Goal: Check status: Check status

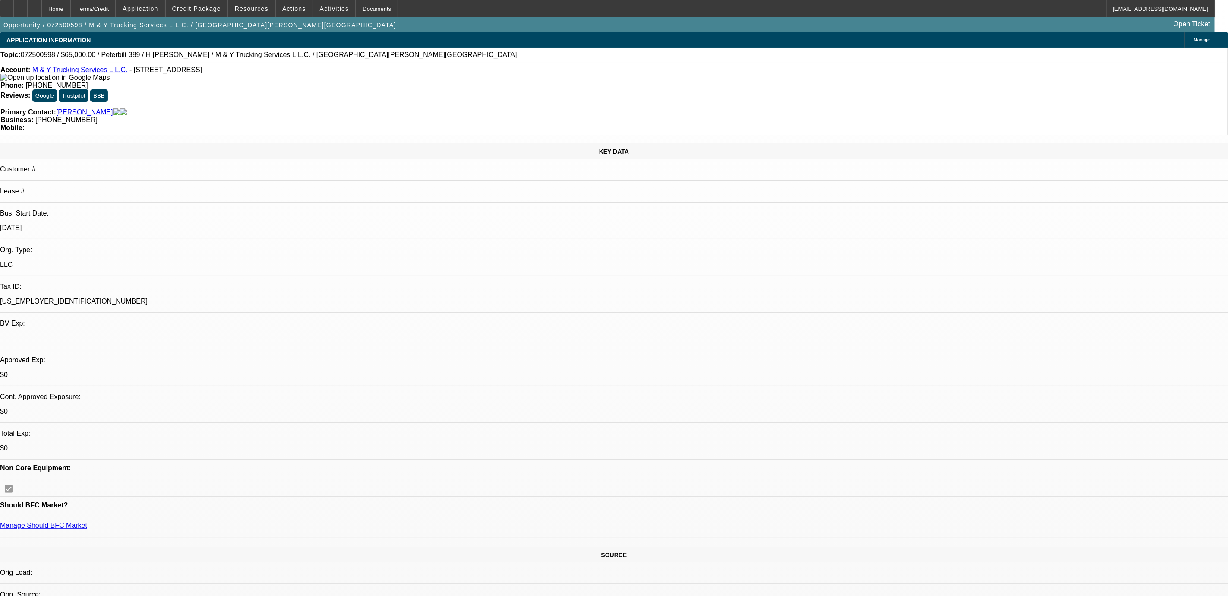
select select "0"
select select "2"
select select "0.1"
select select "0.15"
select select "2"
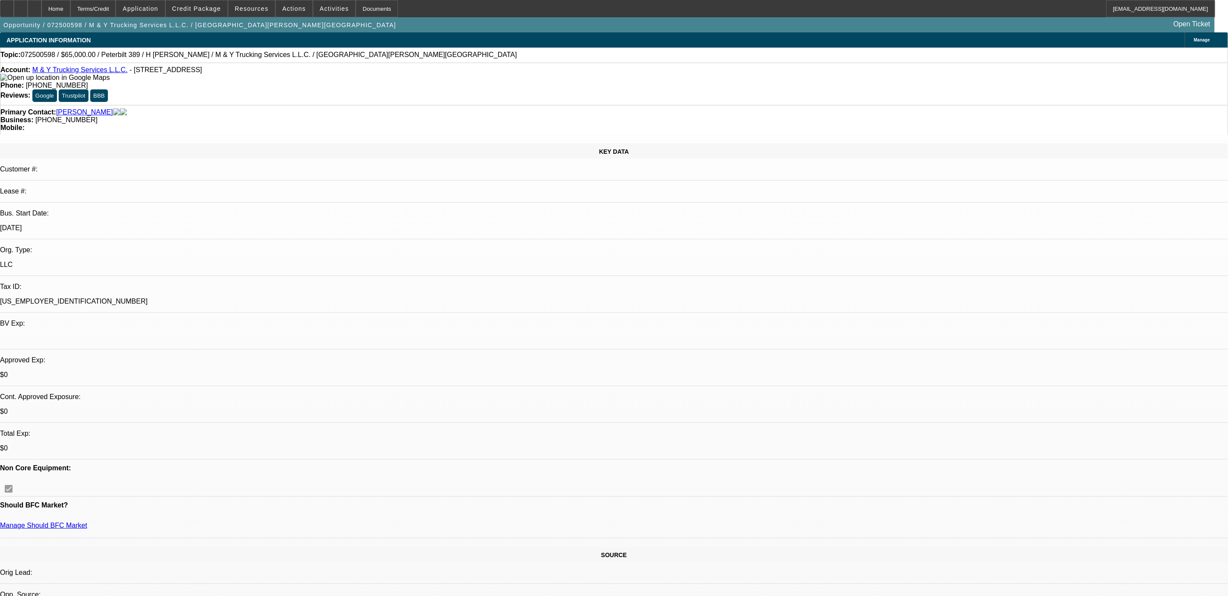
select select "0.1"
select select "0"
select select "2"
select select "0.1"
select select "0"
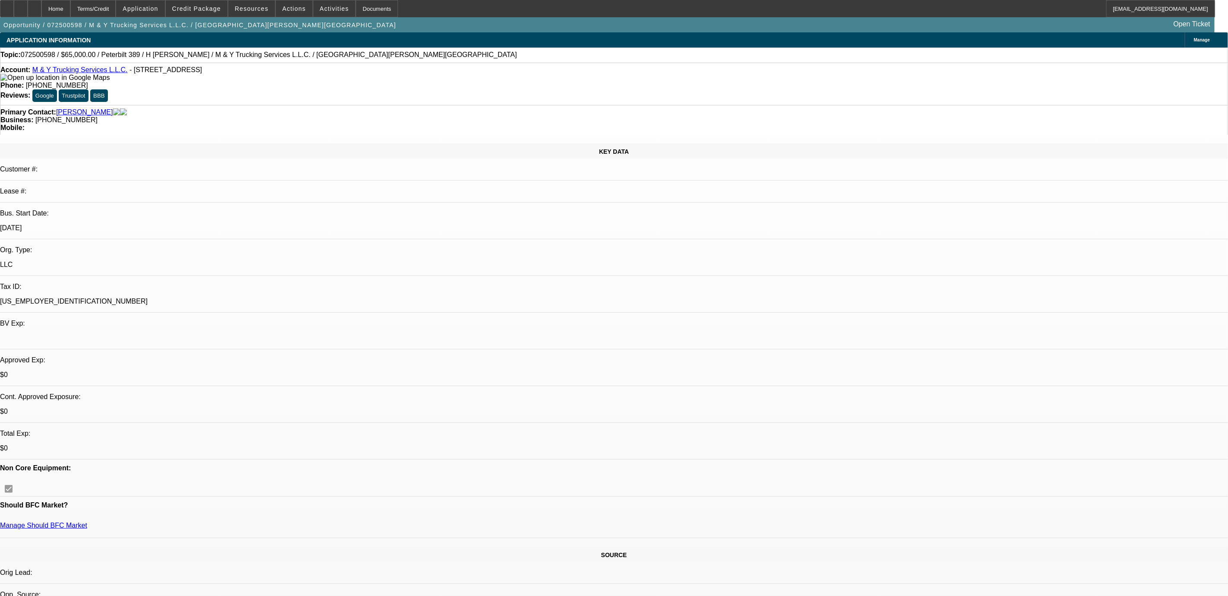
select select "2"
select select "0.1"
select select "1"
select select "2"
select select "4"
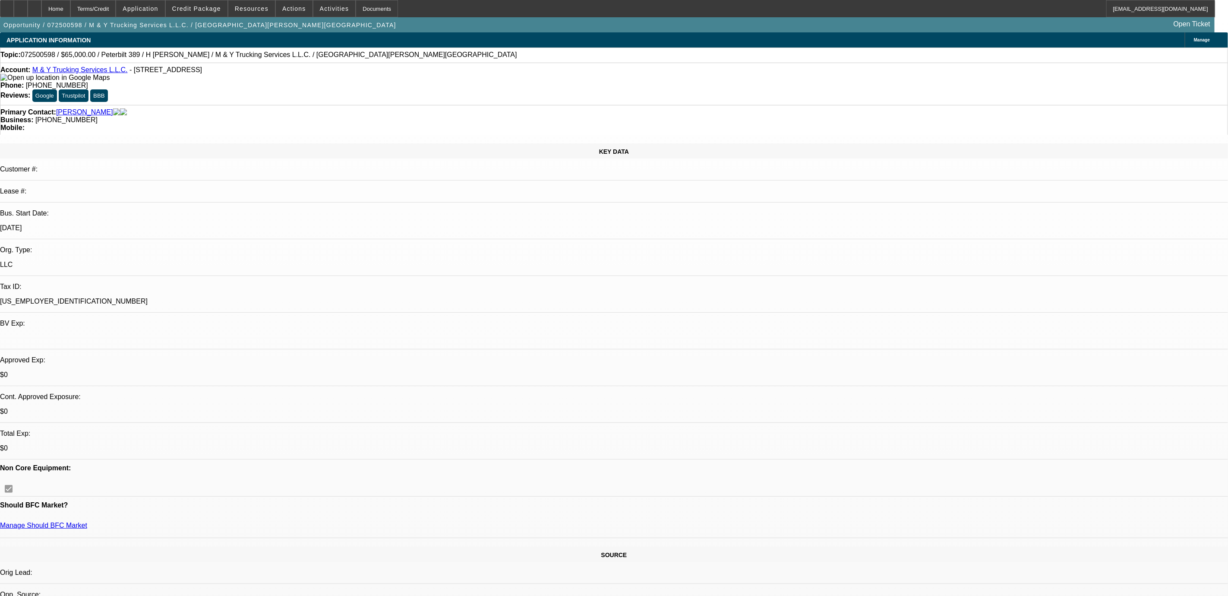
select select "1"
select select "2"
select select "4"
select select "1"
select select "2"
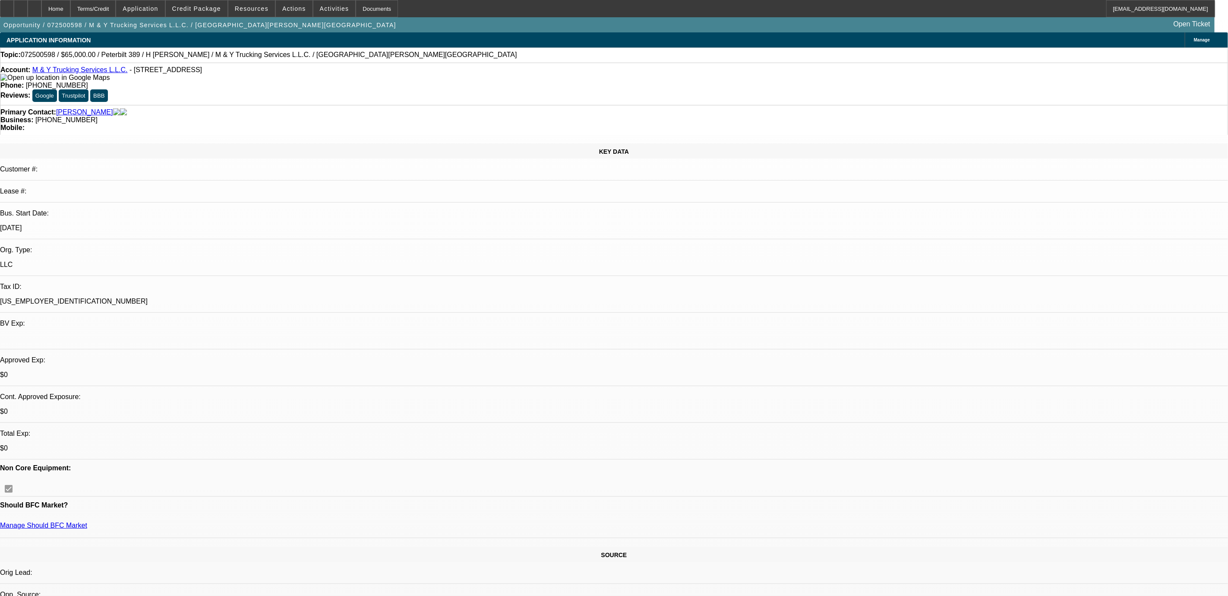
select select "4"
select select "1"
select select "2"
select select "4"
drag, startPoint x: 117, startPoint y: 72, endPoint x: 41, endPoint y: 71, distance: 76.4
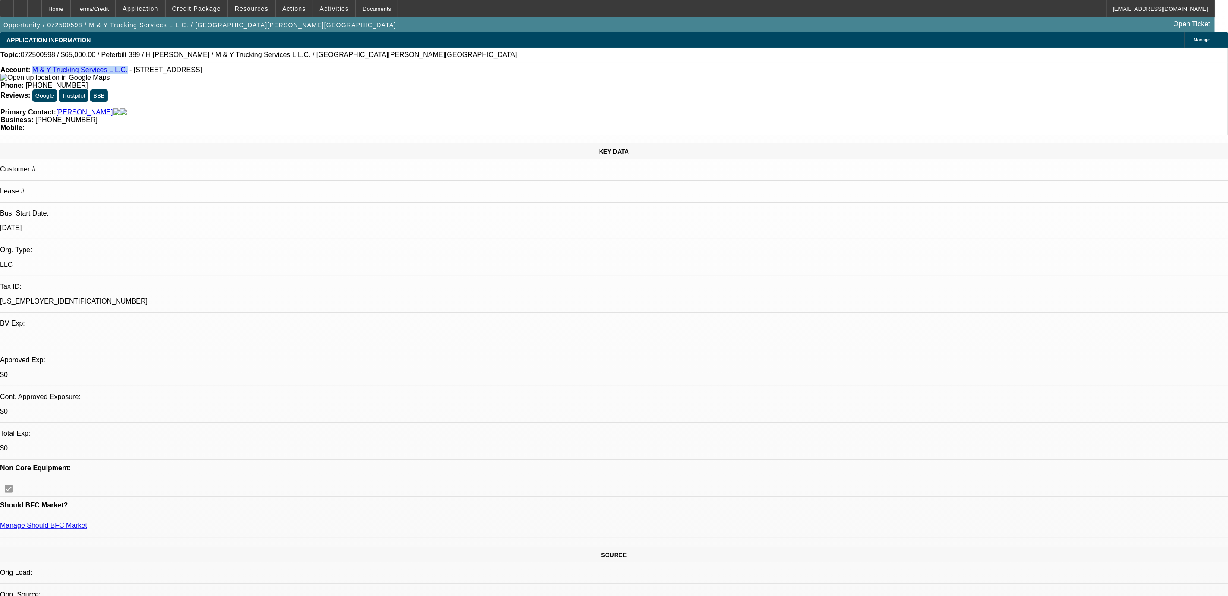
click at [41, 71] on div "Account: M & Y Trucking Services L.L.C. - [STREET_ADDRESS]" at bounding box center [613, 74] width 1227 height 16
copy link "M & Y Trucking Services L.L.C."
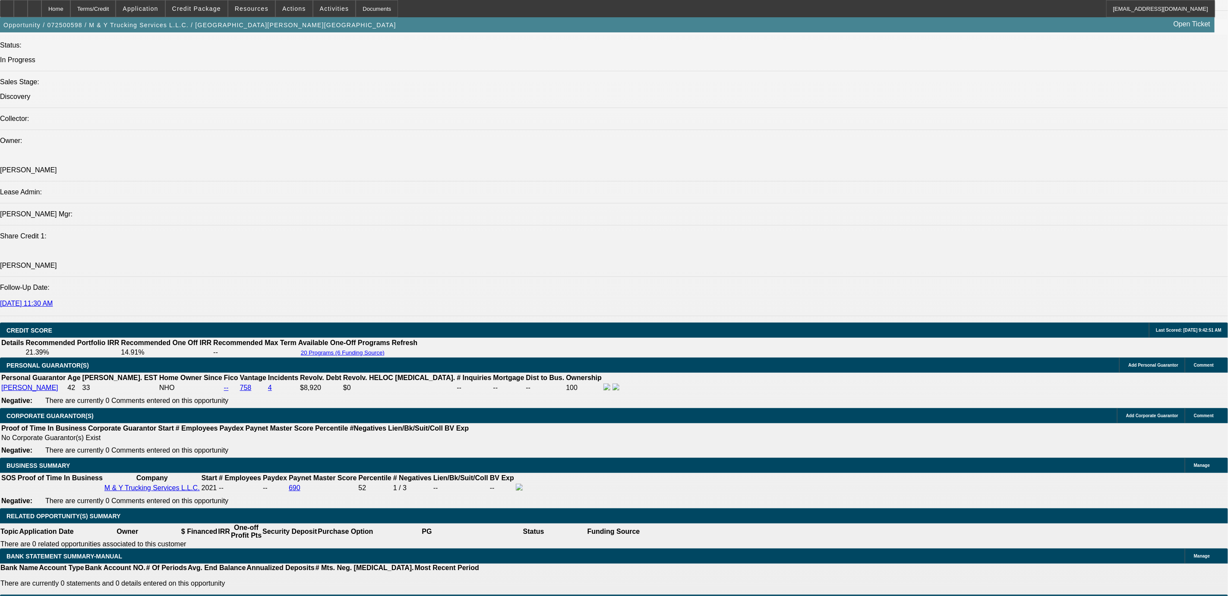
scroll to position [971, 0]
